Goal: Navigation & Orientation: Understand site structure

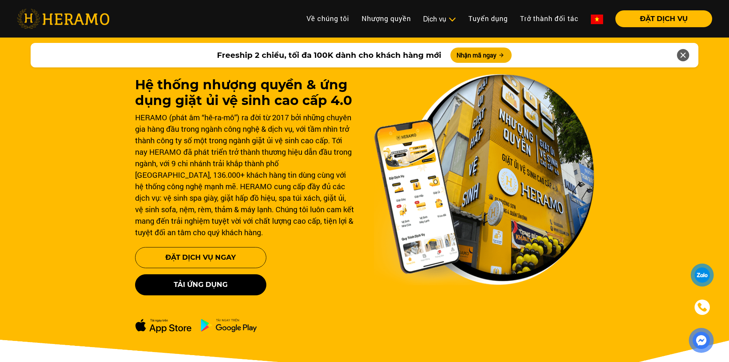
click at [600, 19] on img at bounding box center [597, 20] width 12 height 10
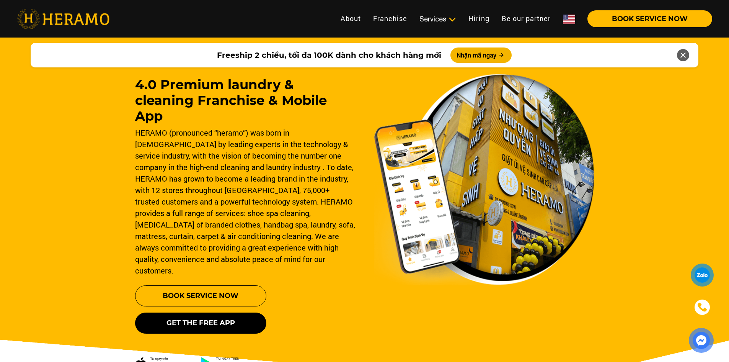
click at [569, 19] on img at bounding box center [569, 20] width 12 height 10
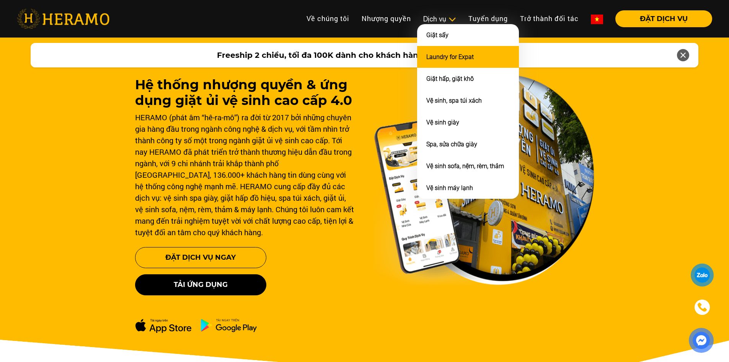
click at [438, 56] on link "Laundry for Expat" at bounding box center [449, 56] width 47 height 7
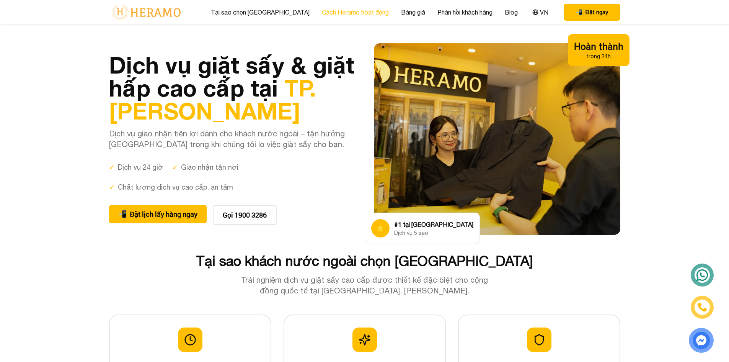
click at [341, 9] on link "Cách Heramo hoạt động" at bounding box center [355, 12] width 67 height 9
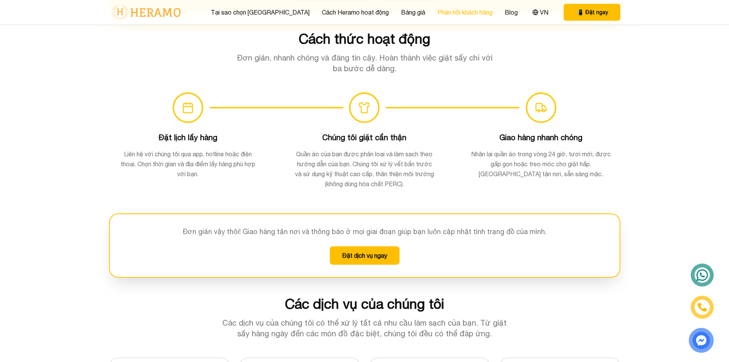
click at [438, 8] on link "Phản hồi khách hàng" at bounding box center [465, 12] width 55 height 9
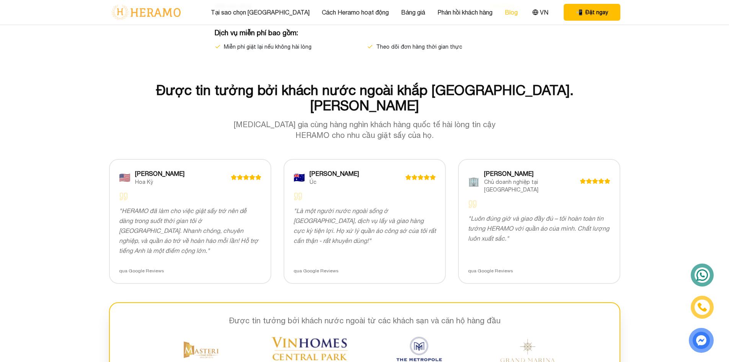
scroll to position [1492, 0]
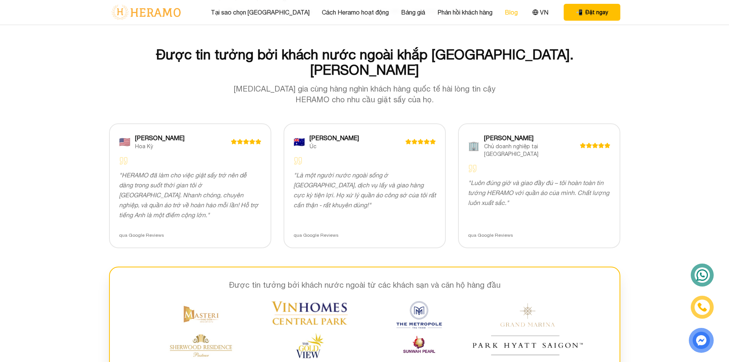
click at [505, 13] on link "Blog" at bounding box center [511, 12] width 13 height 9
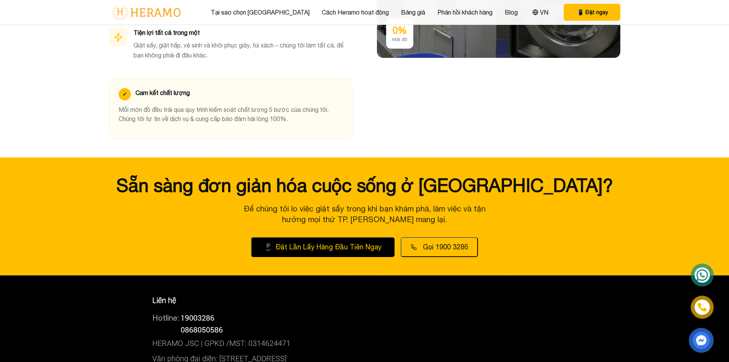
scroll to position [500, 0]
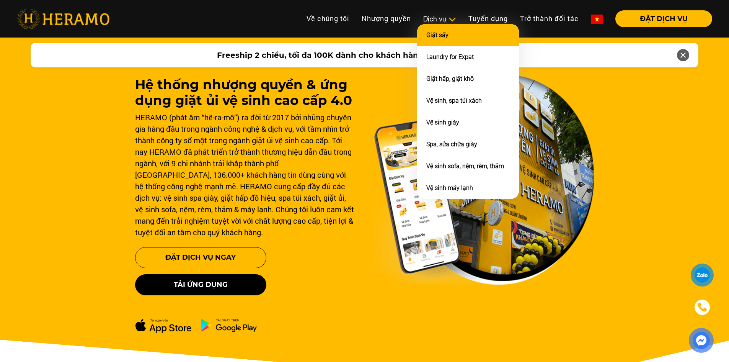
click at [438, 28] on li "Giặt sấy" at bounding box center [468, 35] width 102 height 22
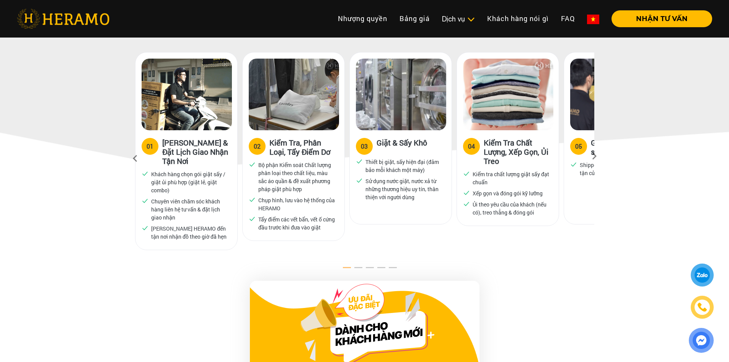
scroll to position [459, 0]
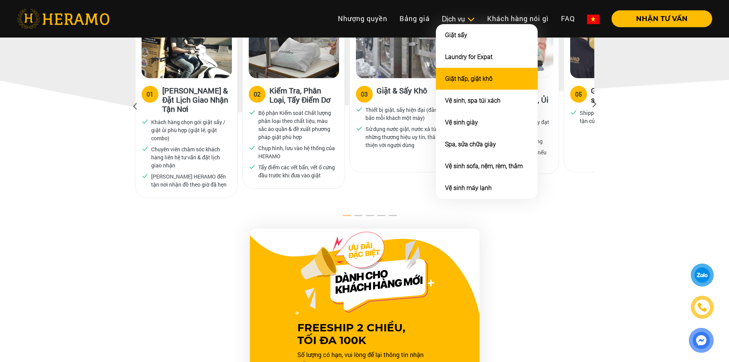
click at [468, 85] on li "Giặt hấp, giặt khô" at bounding box center [487, 79] width 102 height 22
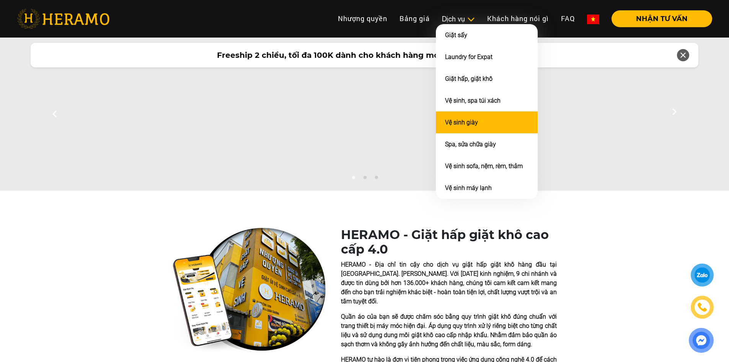
click at [475, 118] on li "Vệ sinh giày" at bounding box center [487, 122] width 102 height 22
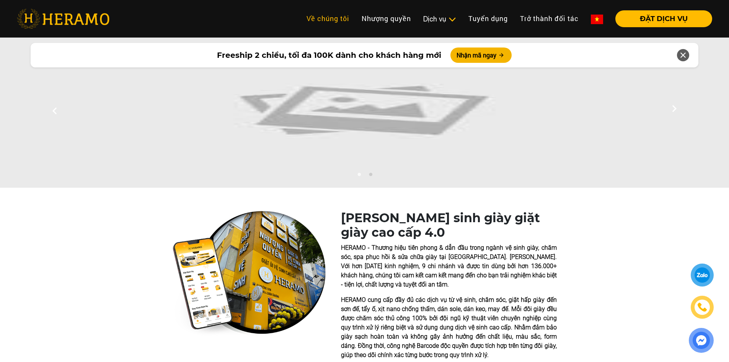
click at [330, 22] on link "Về chúng tôi" at bounding box center [328, 18] width 55 height 16
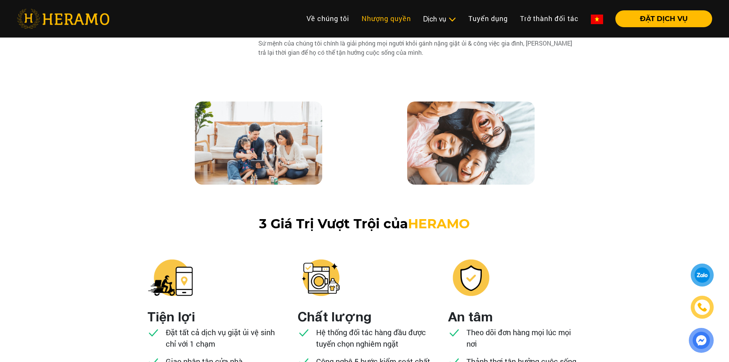
click at [369, 26] on link "Nhượng quyền" at bounding box center [387, 18] width 62 height 16
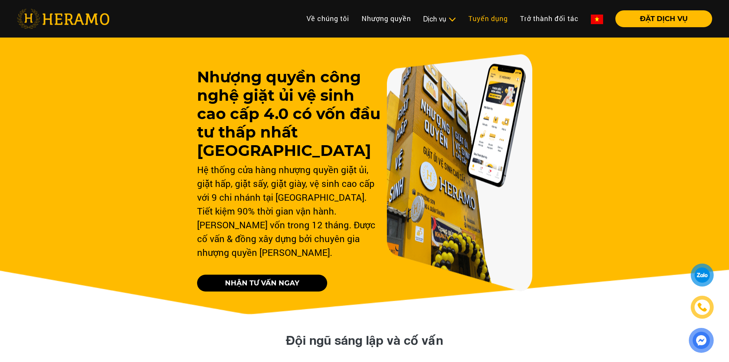
click at [502, 17] on link "Tuyển dụng" at bounding box center [488, 18] width 52 height 16
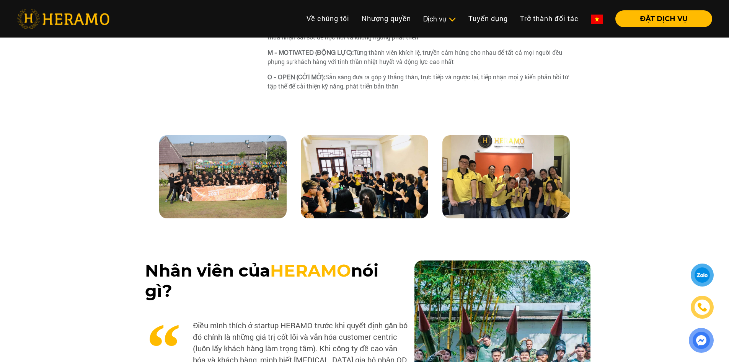
scroll to position [689, 0]
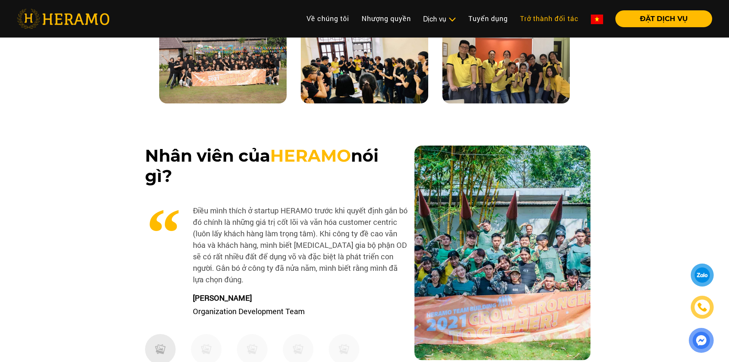
click at [546, 19] on link "Trở thành đối tác" at bounding box center [549, 18] width 71 height 16
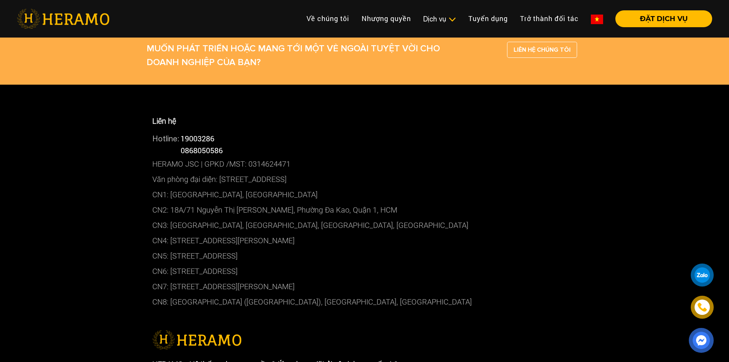
click at [76, 22] on img at bounding box center [63, 19] width 93 height 20
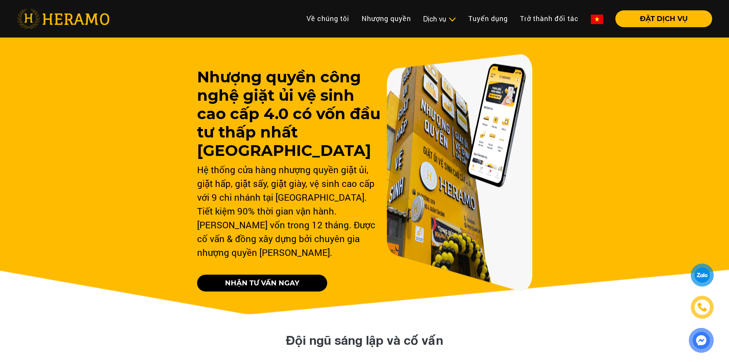
scroll to position [574, 0]
